Goal: Task Accomplishment & Management: Understand process/instructions

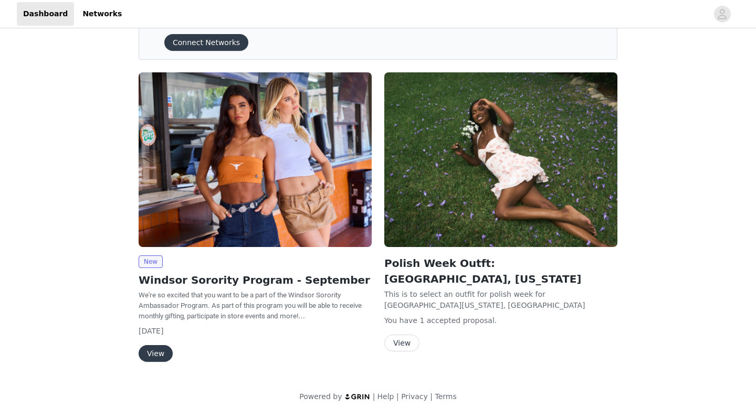
scroll to position [52, 0]
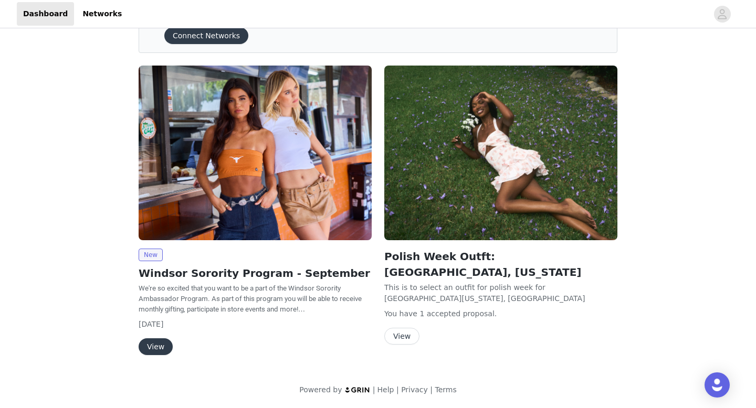
click at [158, 345] on button "View" at bounding box center [156, 346] width 34 height 17
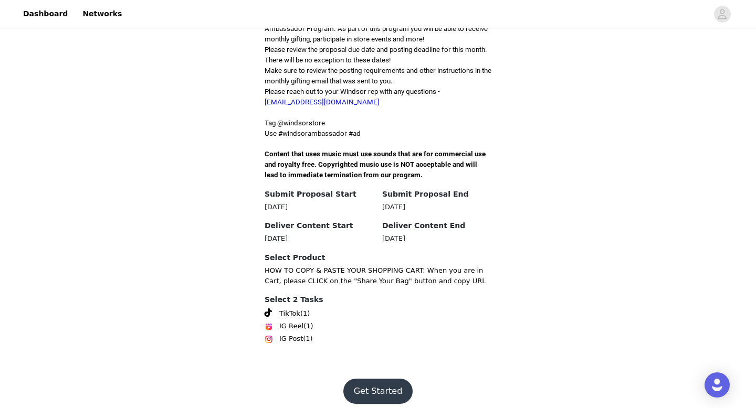
scroll to position [285, 0]
click at [364, 381] on button "Get Started" at bounding box center [378, 391] width 70 height 25
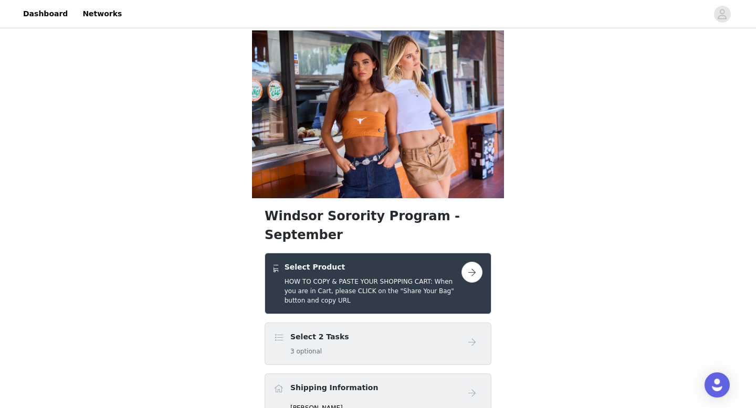
click at [471, 262] on button "button" at bounding box center [471, 272] width 21 height 21
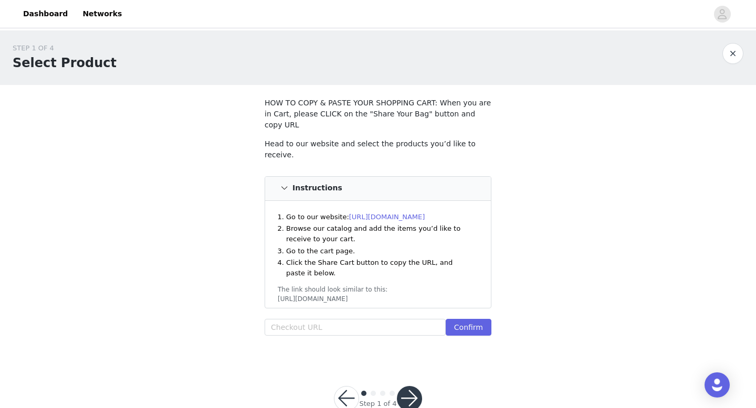
click at [419, 213] on link "[URL][DOMAIN_NAME]" at bounding box center [387, 217] width 76 height 8
